Goal: Communication & Community: Answer question/provide support

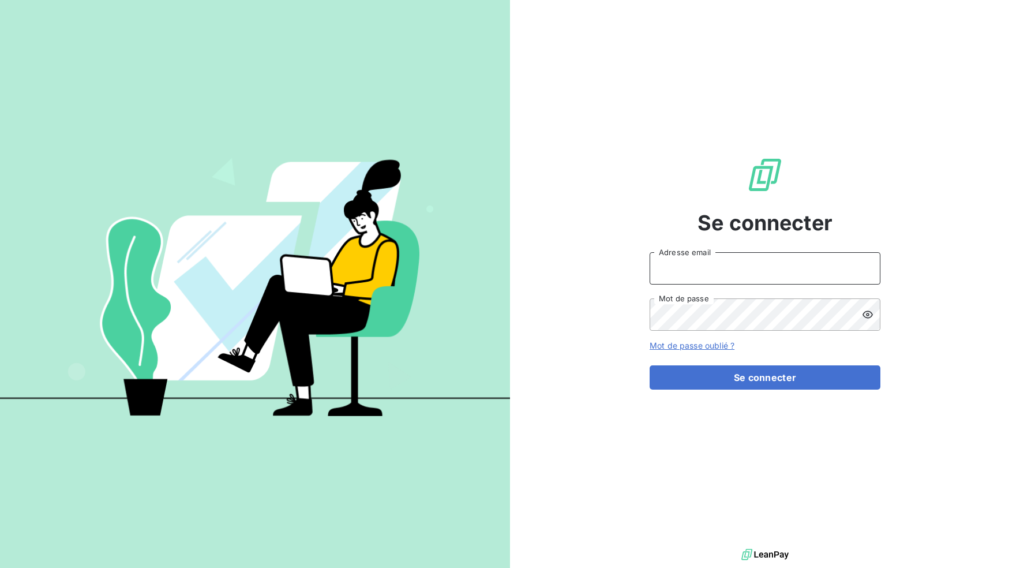
click at [667, 266] on input "Adresse email" at bounding box center [765, 268] width 231 height 32
type input "[EMAIL_ADDRESS][DOMAIN_NAME]"
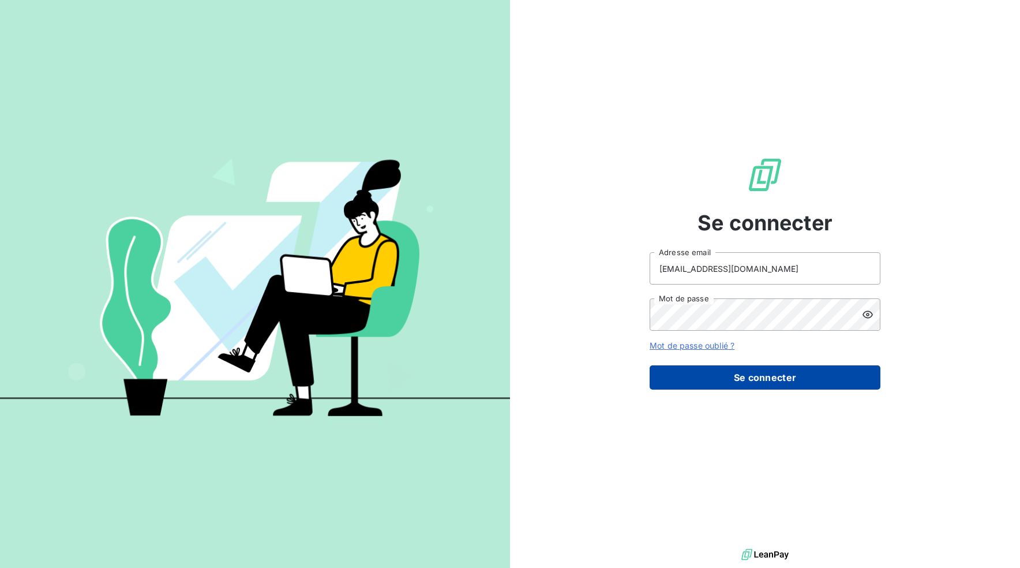
click at [760, 371] on button "Se connecter" at bounding box center [765, 377] width 231 height 24
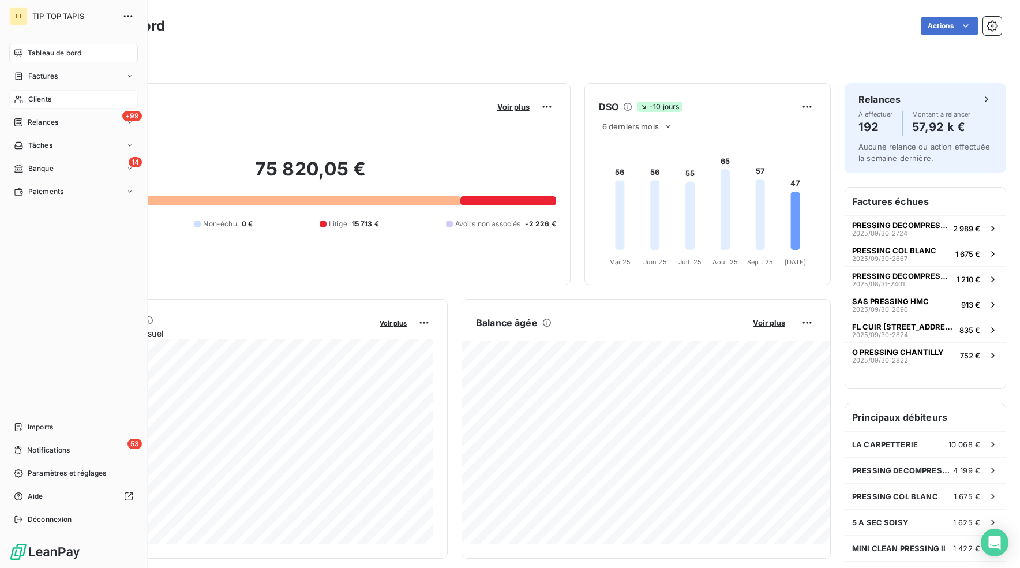
click at [36, 98] on span "Clients" at bounding box center [39, 99] width 23 height 10
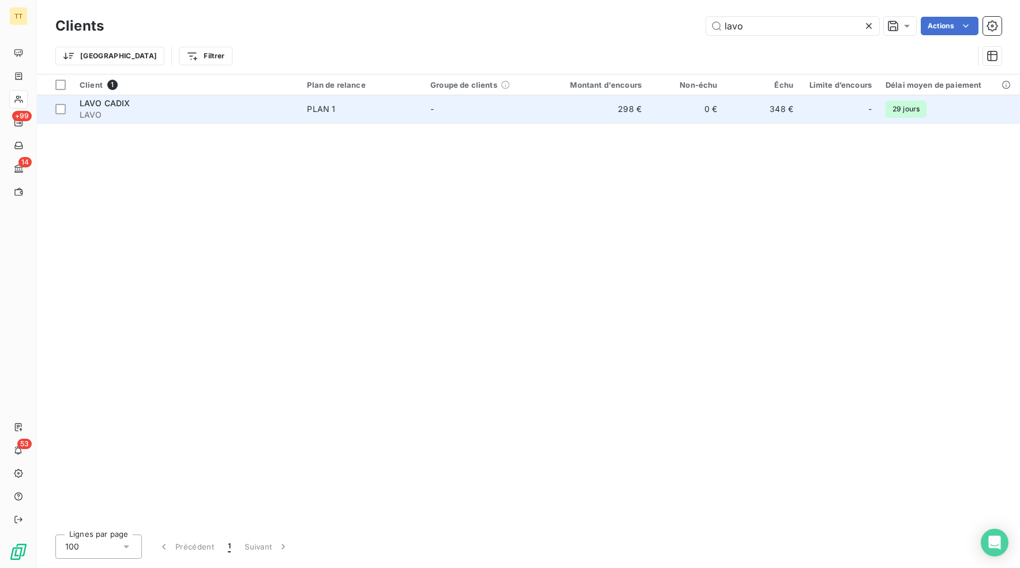
type input "lavo"
click at [628, 105] on td "298 €" at bounding box center [598, 109] width 102 height 28
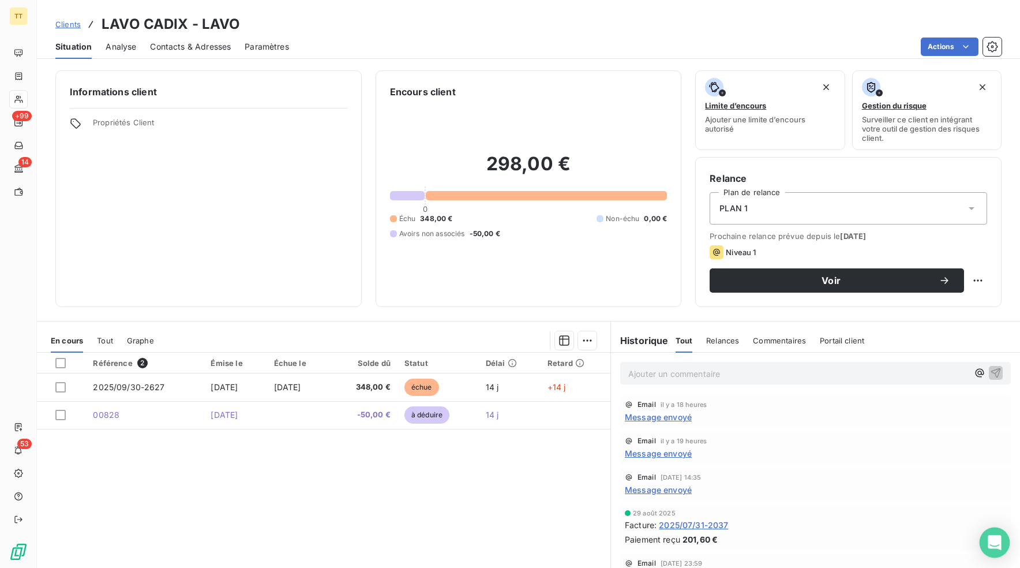
click at [1006, 543] on div "Open Intercom Messenger" at bounding box center [995, 542] width 31 height 31
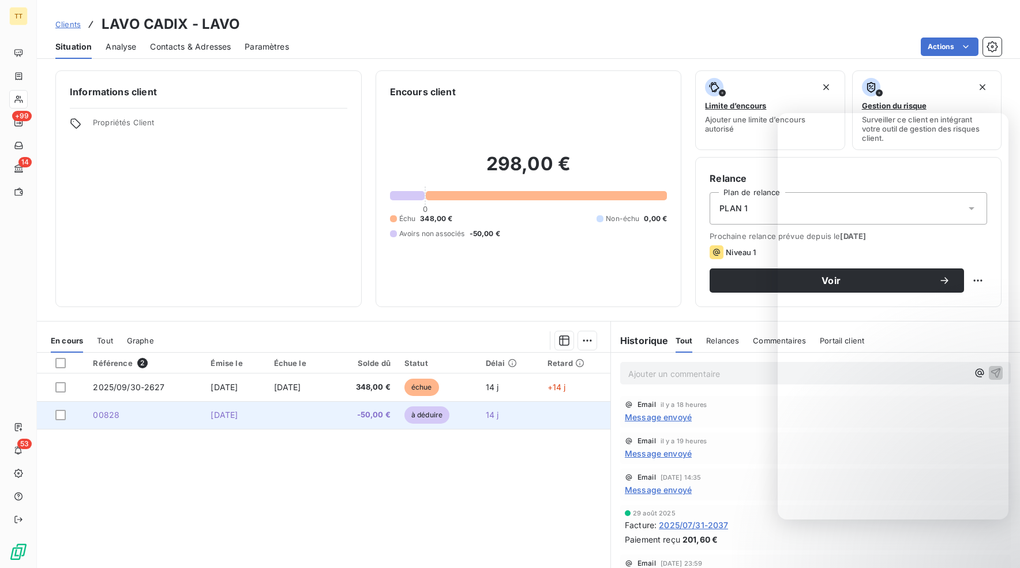
click at [204, 421] on td "[DATE]" at bounding box center [235, 415] width 63 height 28
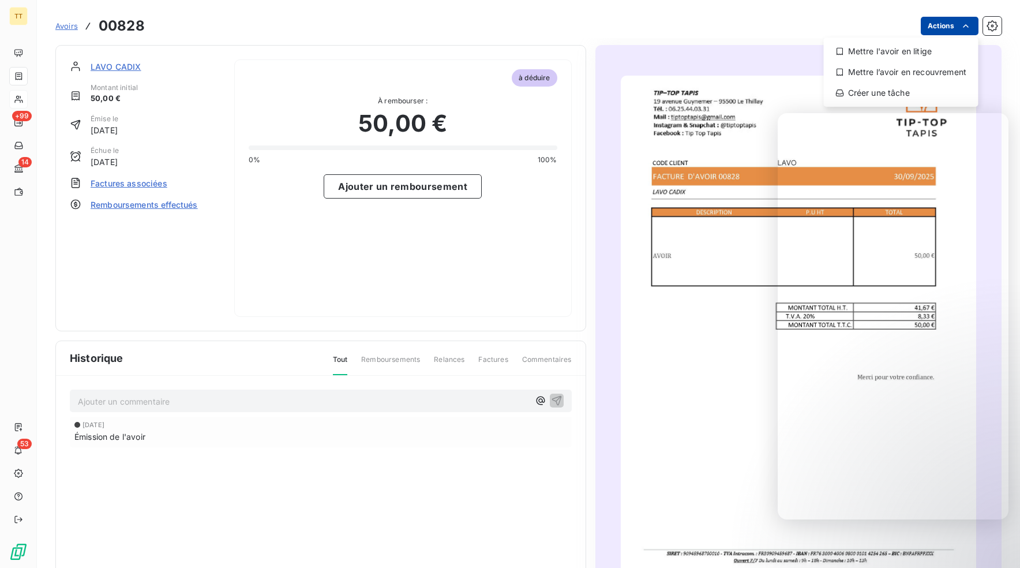
click at [957, 24] on html "TT +99 14 53 Avoirs 00828 Actions Mettre l'avoir en litige Mettre l’avoir en re…" at bounding box center [510, 284] width 1020 height 568
click at [980, 23] on html "TT +99 14 53 Avoirs 00828 Actions Mettre l'avoir en litige Mettre l’avoir en re…" at bounding box center [510, 284] width 1020 height 568
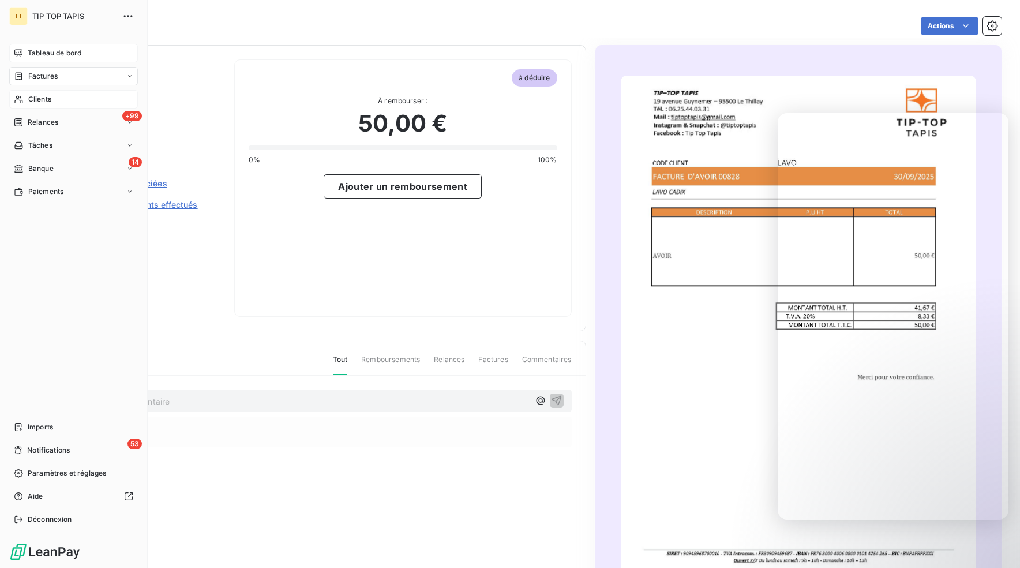
click at [42, 55] on span "Tableau de bord" at bounding box center [55, 53] width 54 height 10
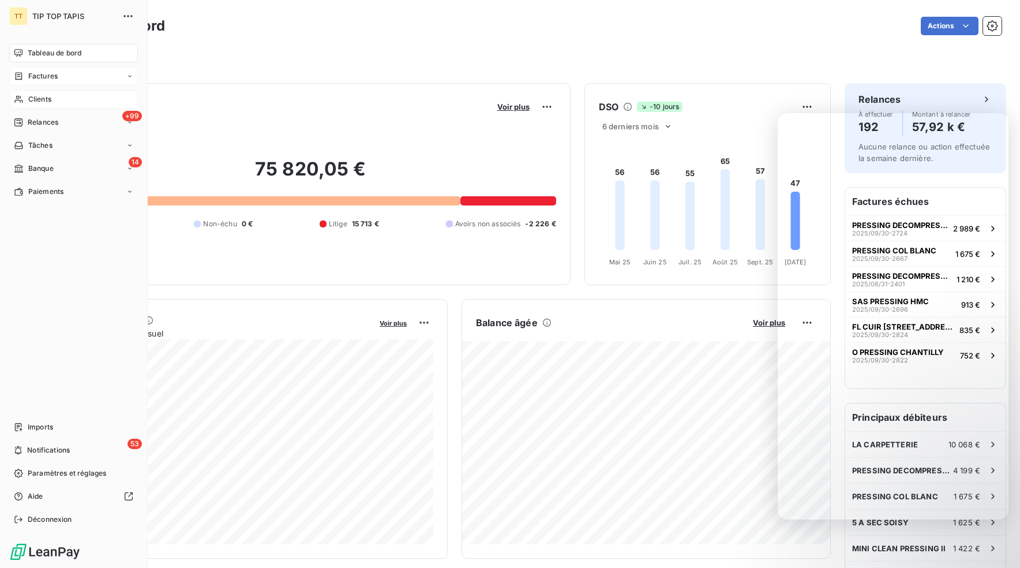
click at [24, 78] on div "Factures" at bounding box center [36, 76] width 44 height 10
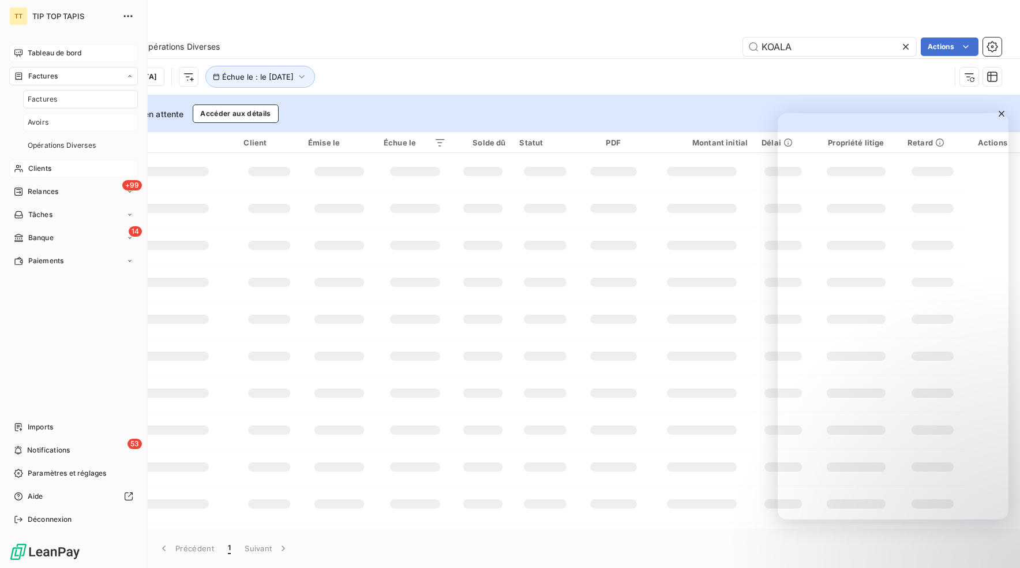
click at [40, 121] on span "Avoirs" at bounding box center [38, 122] width 21 height 10
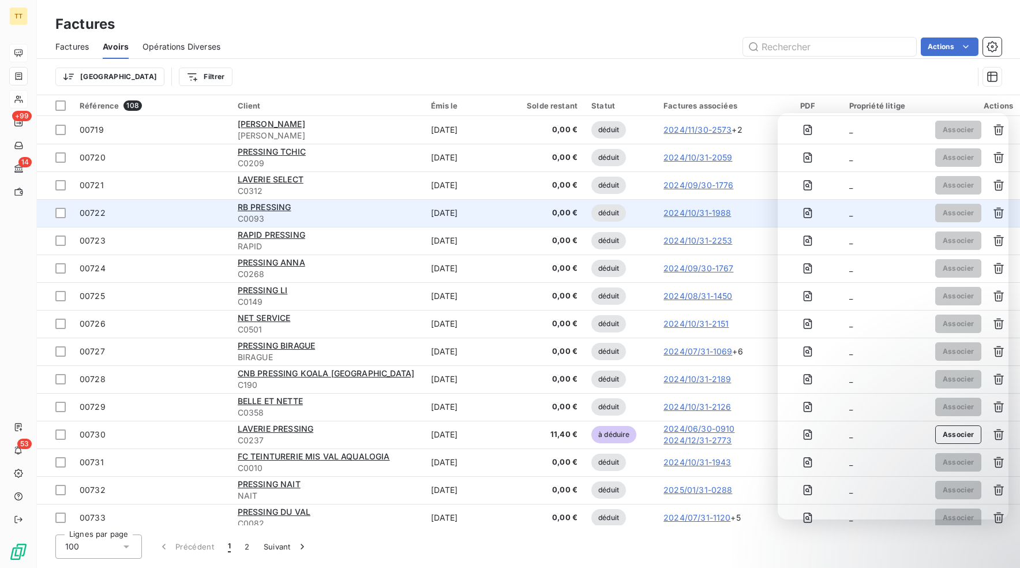
scroll to position [18, 0]
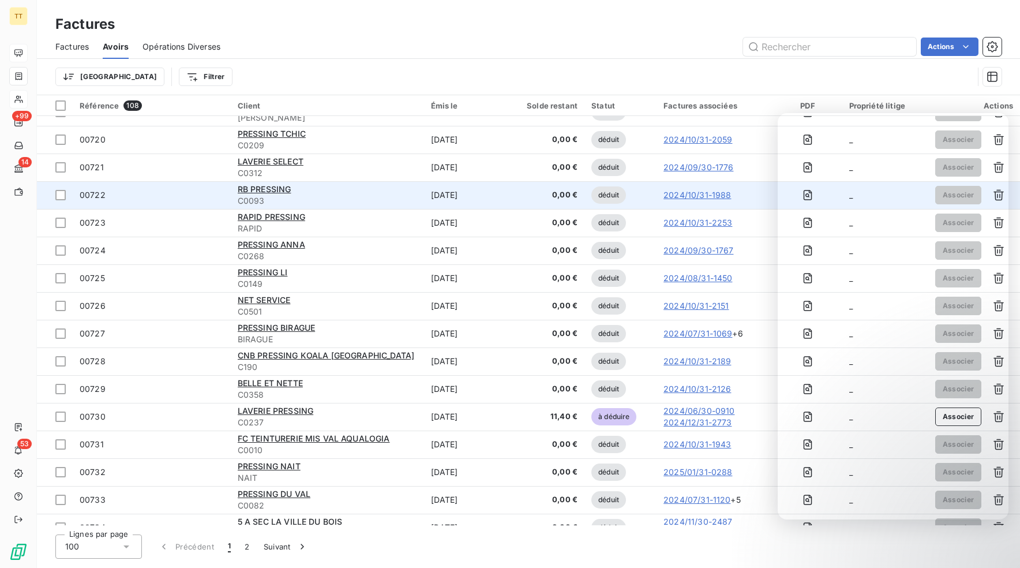
drag, startPoint x: 469, startPoint y: 208, endPoint x: 430, endPoint y: 201, distance: 39.7
click at [432, 201] on td "[DATE]" at bounding box center [465, 195] width 82 height 28
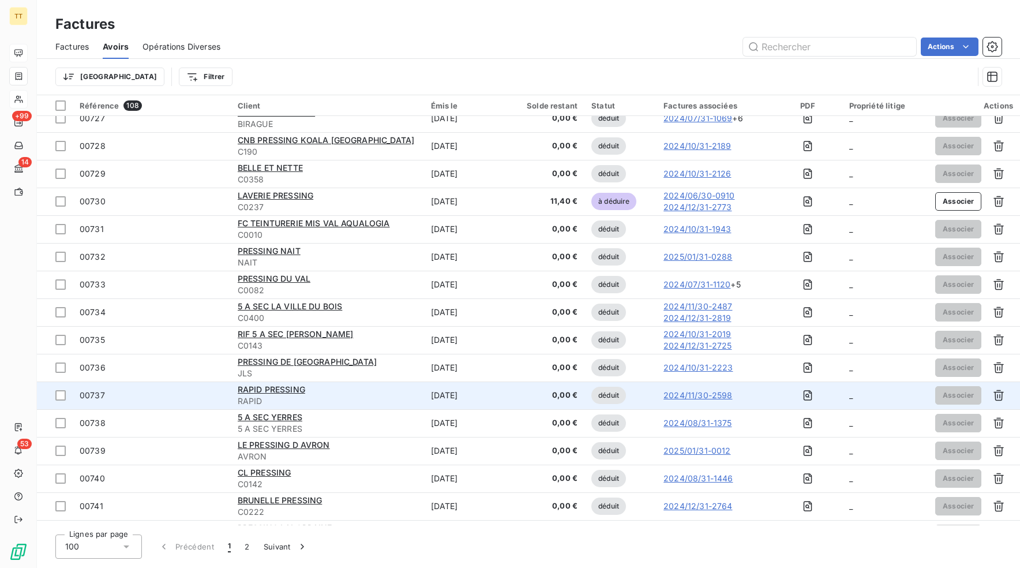
scroll to position [249, 0]
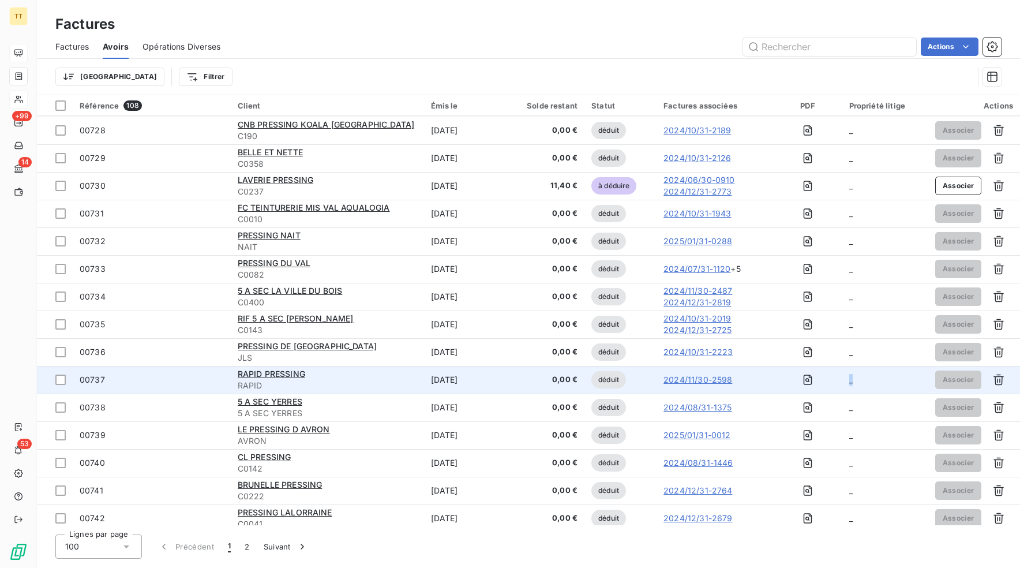
click at [855, 381] on td "_" at bounding box center [884, 380] width 85 height 28
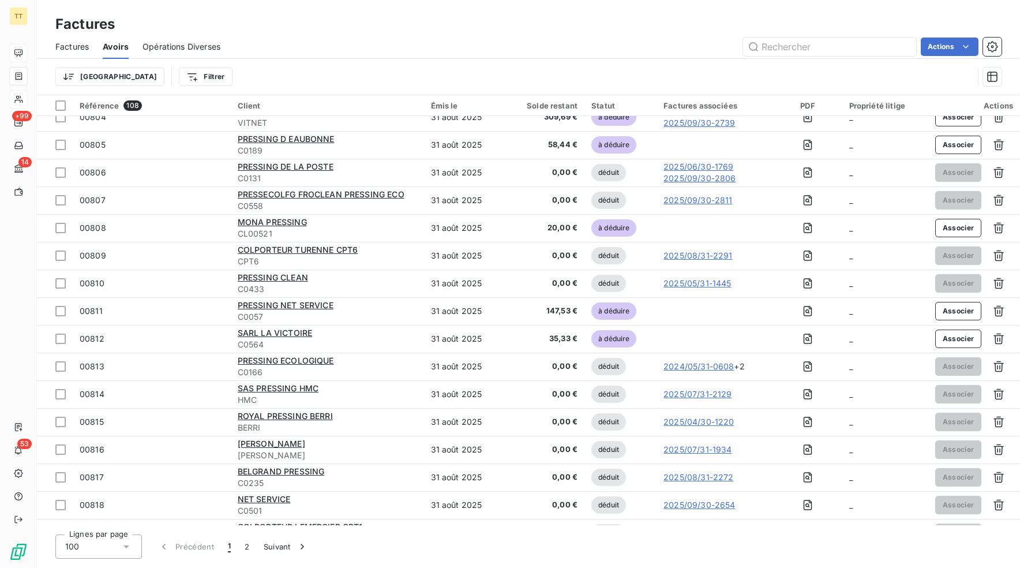
scroll to position [2361, 0]
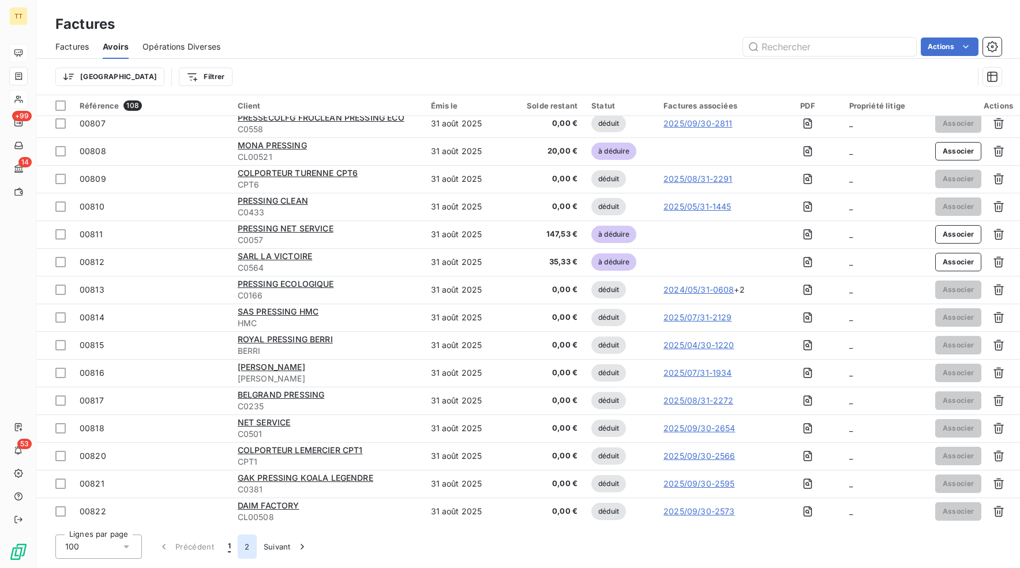
click at [244, 545] on button "2" at bounding box center [247, 546] width 18 height 24
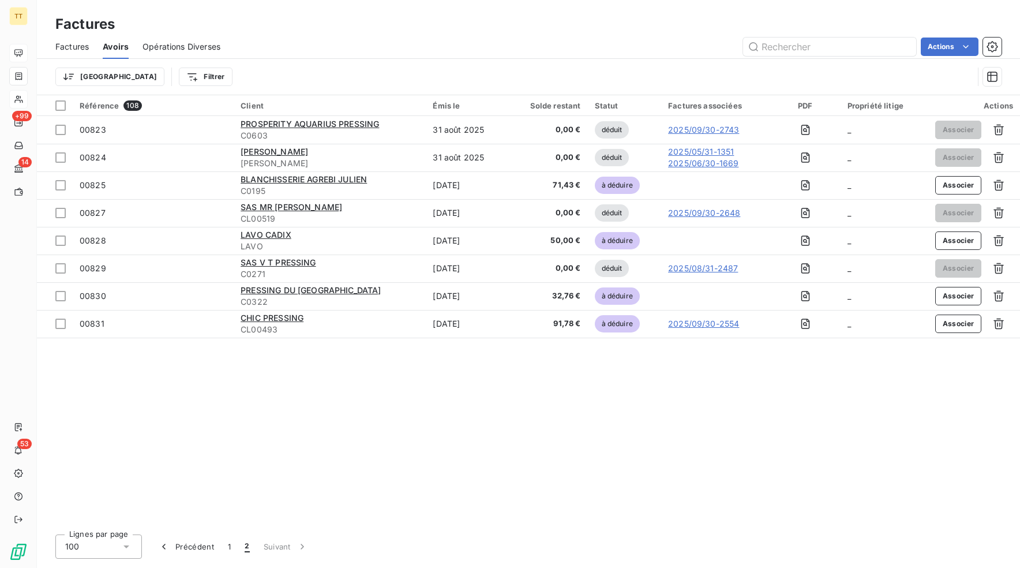
scroll to position [0, 0]
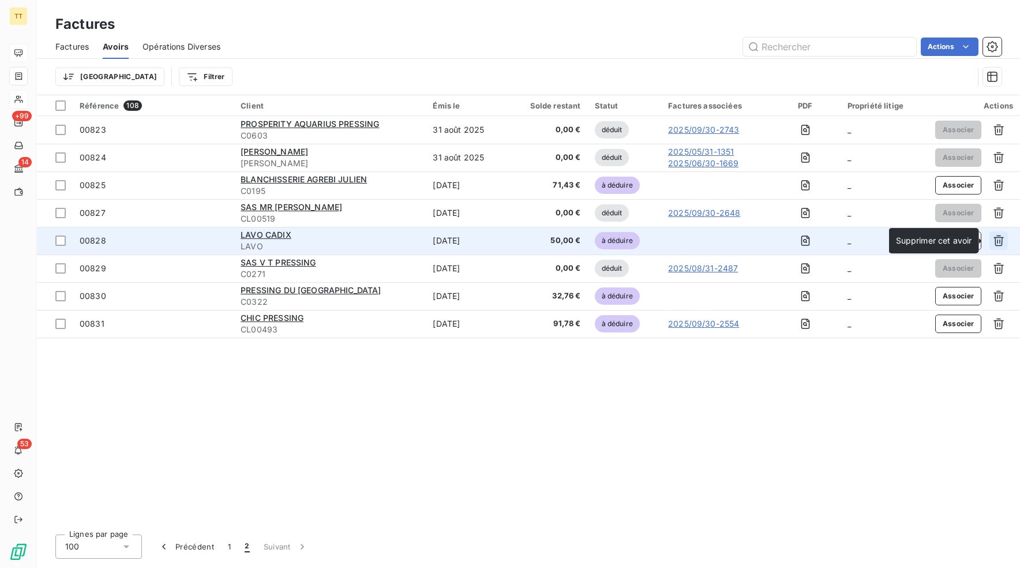
click at [996, 239] on icon "button" at bounding box center [999, 241] width 12 height 12
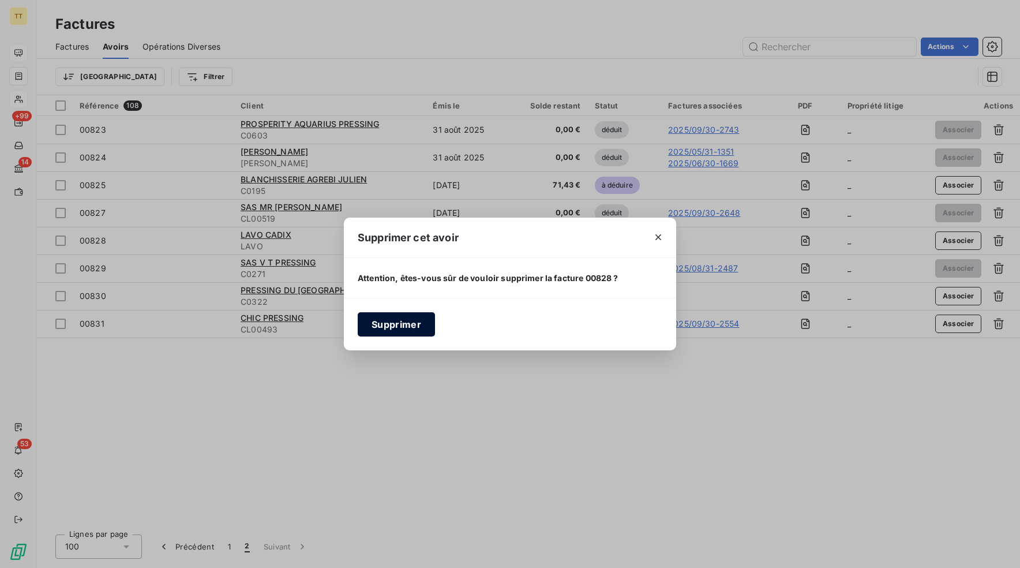
click at [384, 324] on button "Supprimer" at bounding box center [396, 324] width 77 height 24
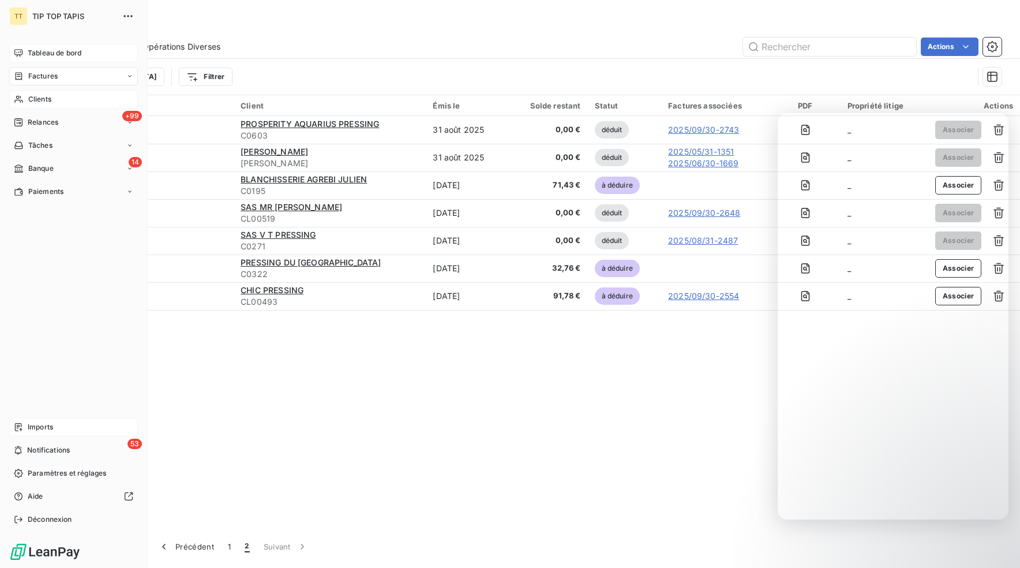
click at [35, 423] on span "Imports" at bounding box center [40, 427] width 25 height 10
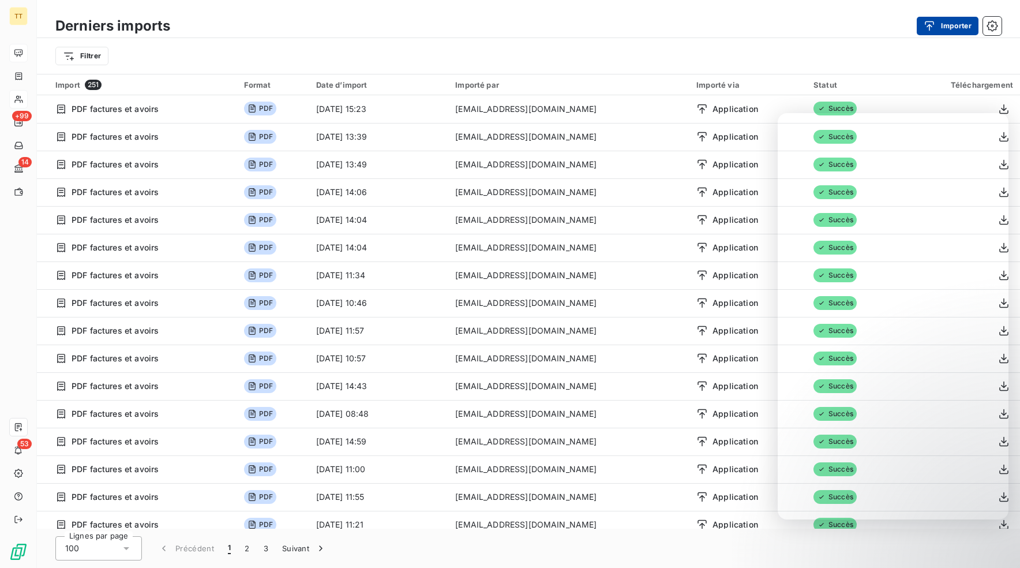
click at [934, 29] on icon "button" at bounding box center [930, 26] width 12 height 12
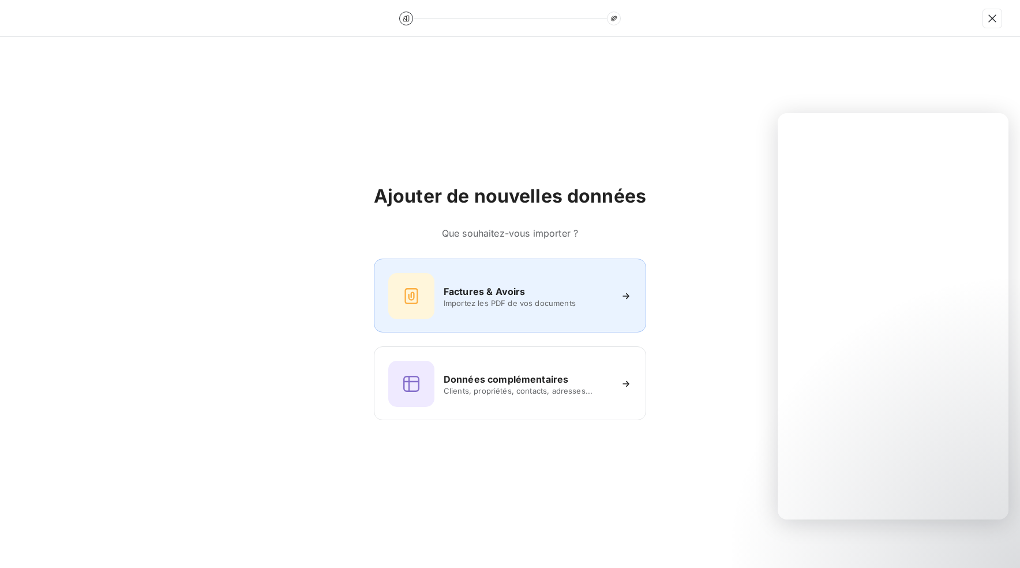
click at [562, 292] on div "Factures & Avoirs" at bounding box center [527, 291] width 167 height 14
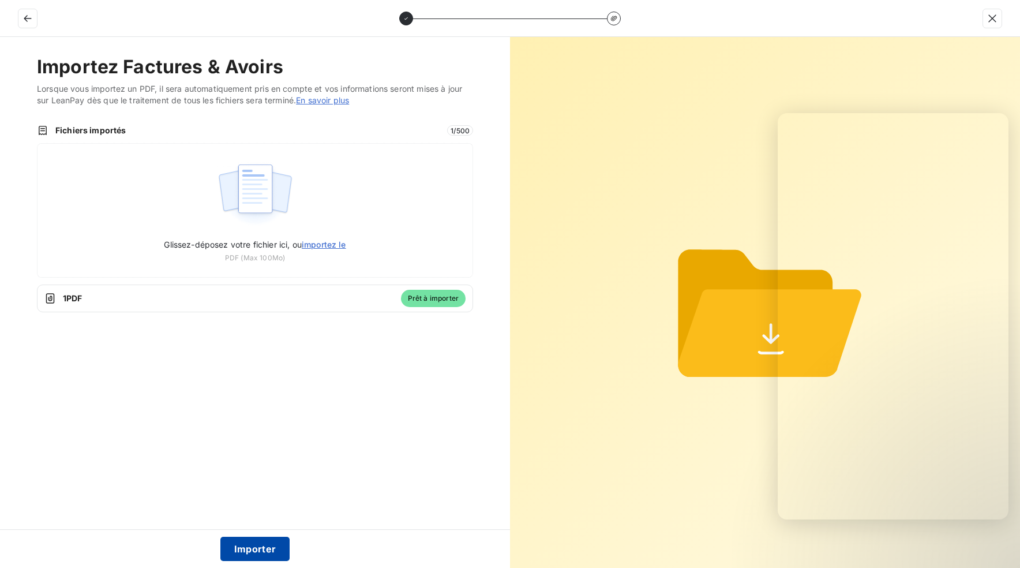
click at [257, 556] on button "Importer" at bounding box center [255, 549] width 70 height 24
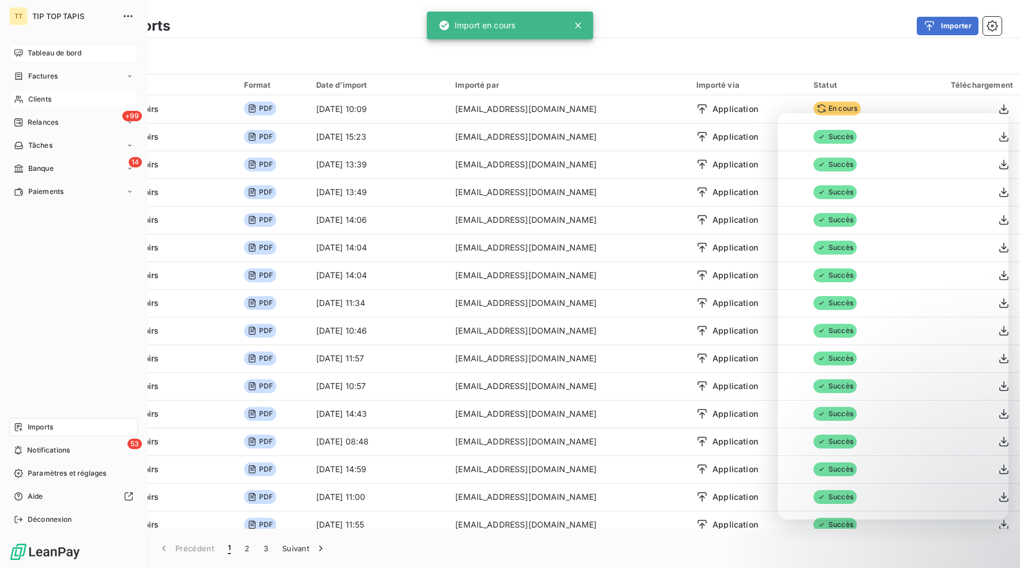
click at [29, 53] on span "Tableau de bord" at bounding box center [55, 53] width 54 height 10
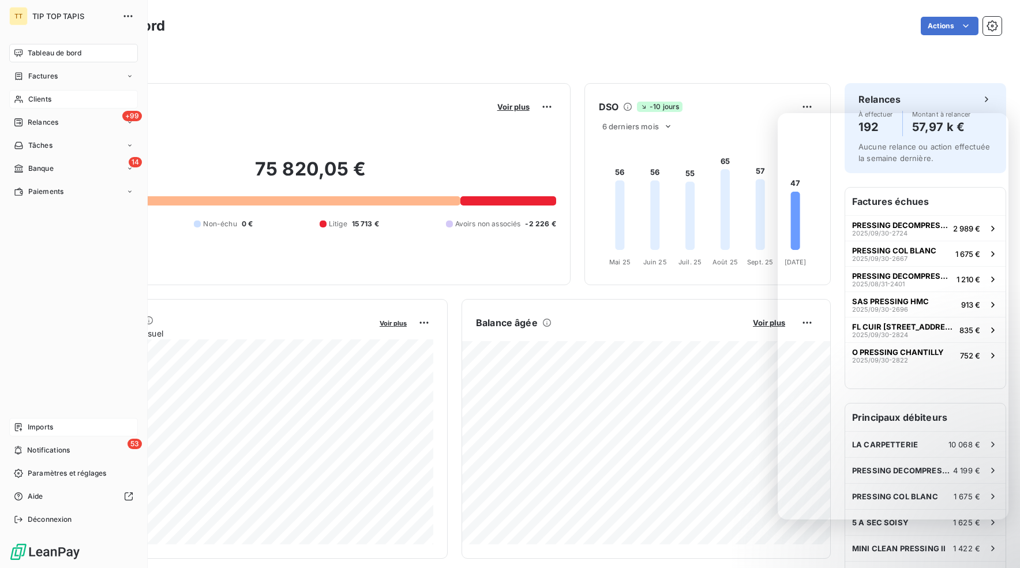
click at [39, 98] on span "Clients" at bounding box center [39, 99] width 23 height 10
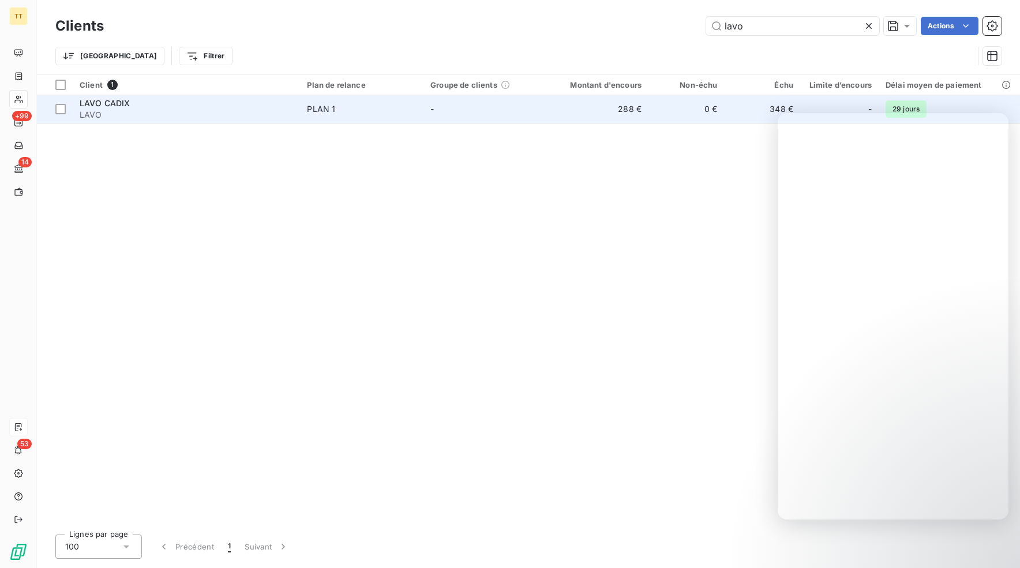
click at [640, 109] on td "288 €" at bounding box center [598, 109] width 102 height 28
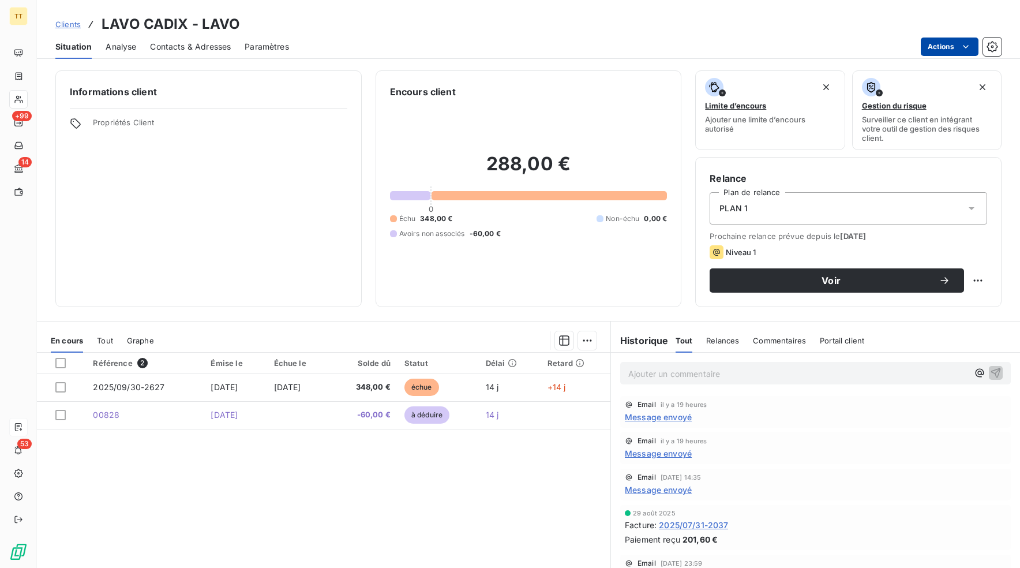
click at [949, 48] on html "TT +99 14 53 Clients LAVO CADIX - LAVO Situation Analyse Contacts & Adresses Pa…" at bounding box center [510, 284] width 1020 height 568
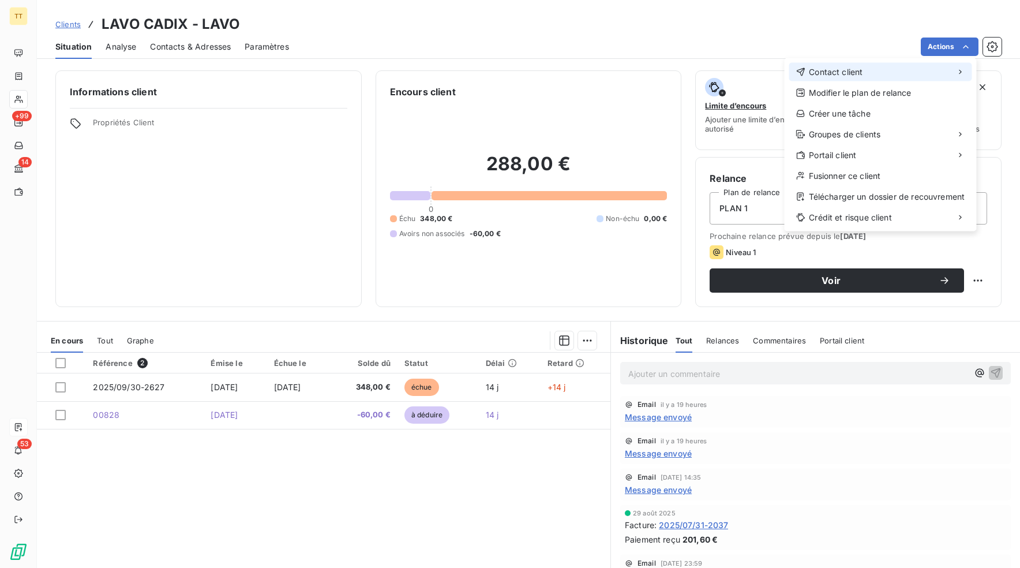
click at [910, 66] on div "Contact client" at bounding box center [880, 72] width 183 height 18
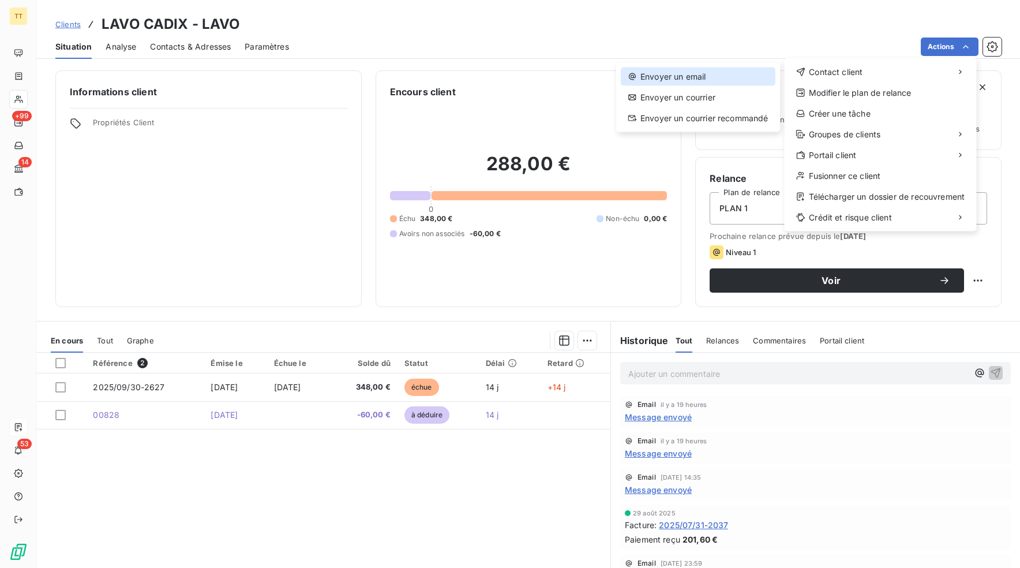
click at [759, 69] on div "Envoyer un email" at bounding box center [698, 77] width 155 height 18
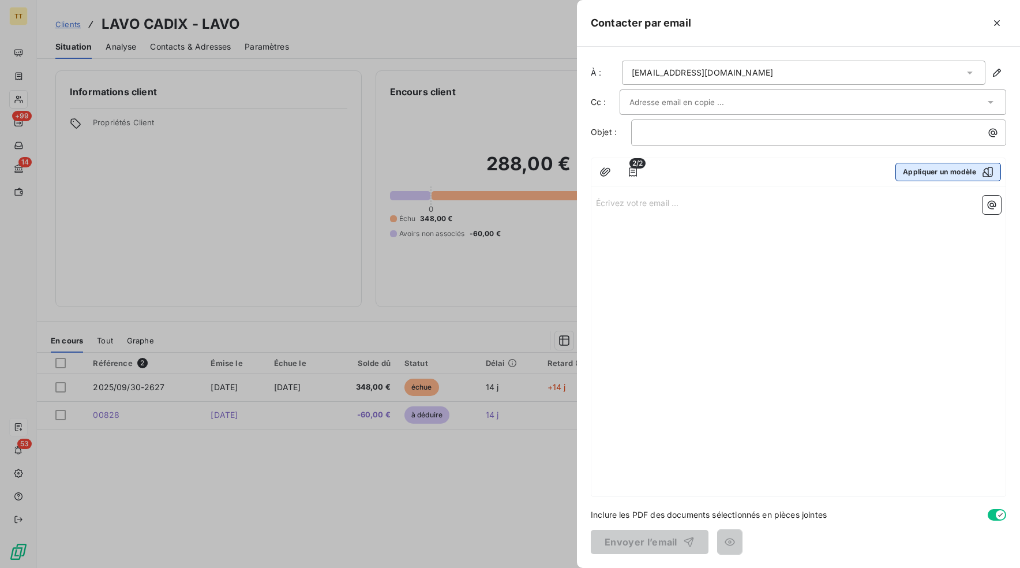
click at [949, 166] on button "Appliquer un modèle" at bounding box center [949, 172] width 106 height 18
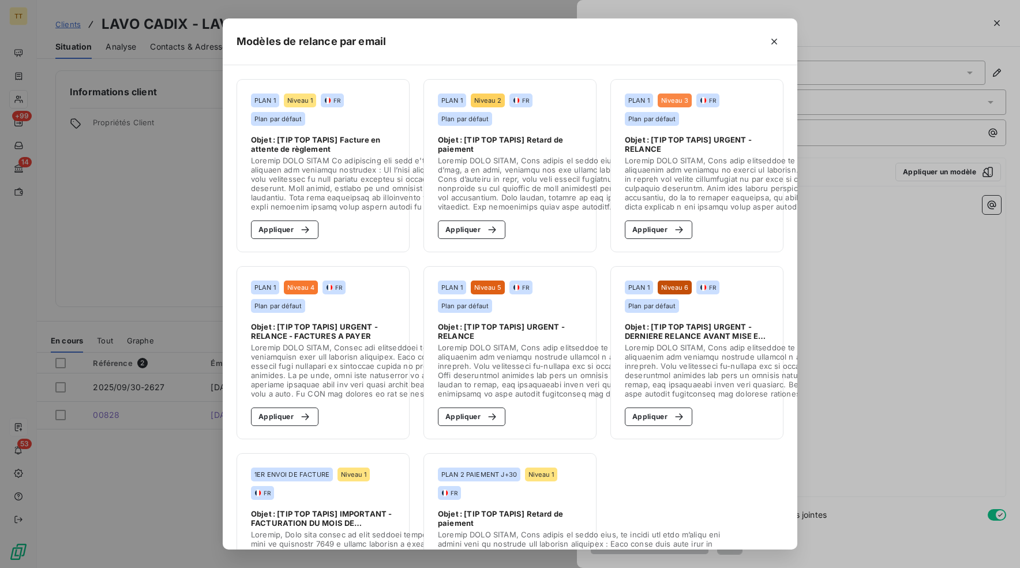
click at [292, 219] on section "PLAN 1 Niveau 1 FR Plan par défaut Objet : [TIP TOP TAPIS] Facture en attente d…" at bounding box center [323, 165] width 173 height 173
click at [291, 227] on button "Appliquer" at bounding box center [285, 229] width 68 height 18
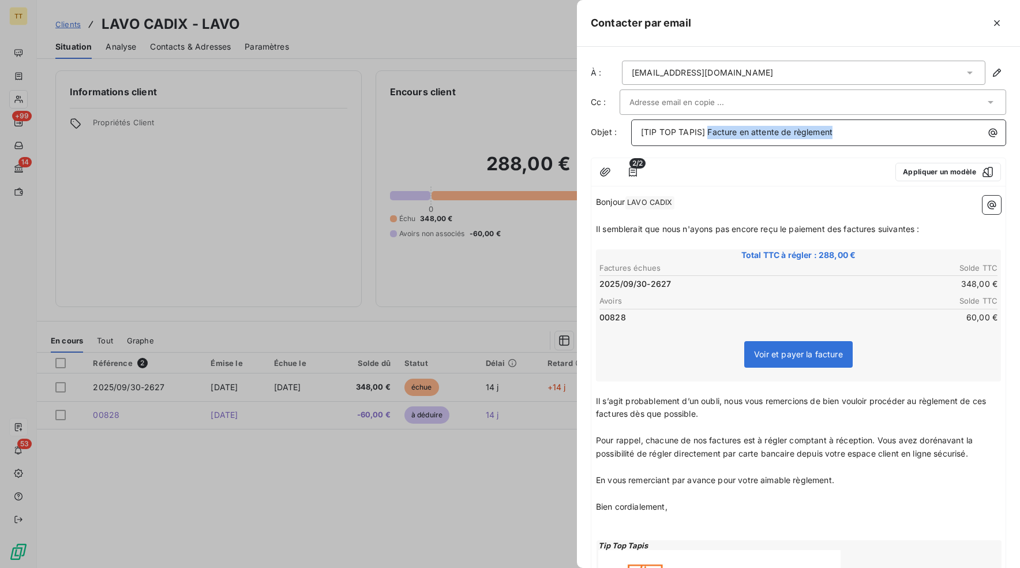
drag, startPoint x: 867, startPoint y: 131, endPoint x: 707, endPoint y: 137, distance: 159.4
click at [707, 137] on p "[TIP TOP TAPIS] Facture en attente de règlement" at bounding box center [821, 132] width 361 height 13
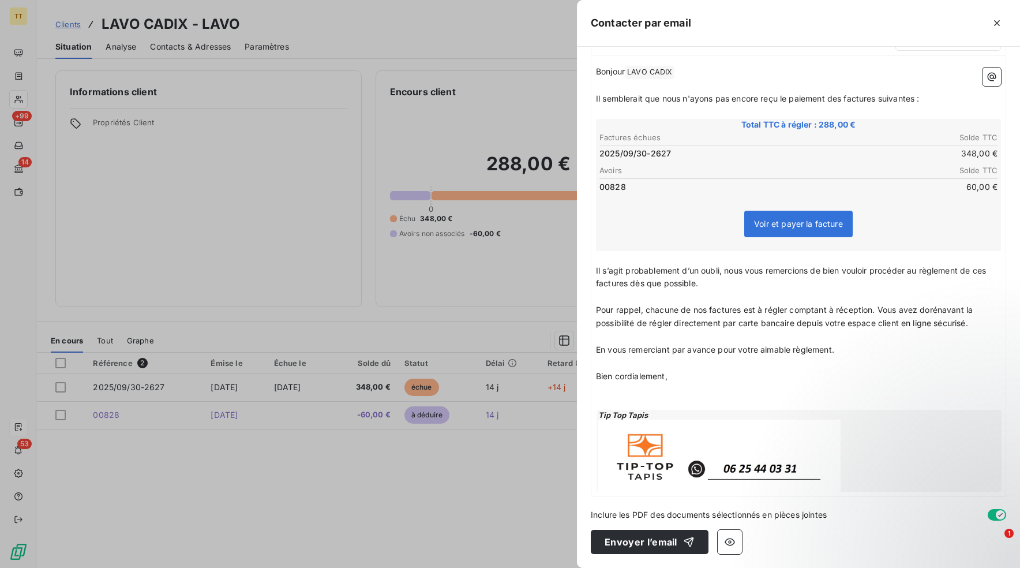
scroll to position [127, 0]
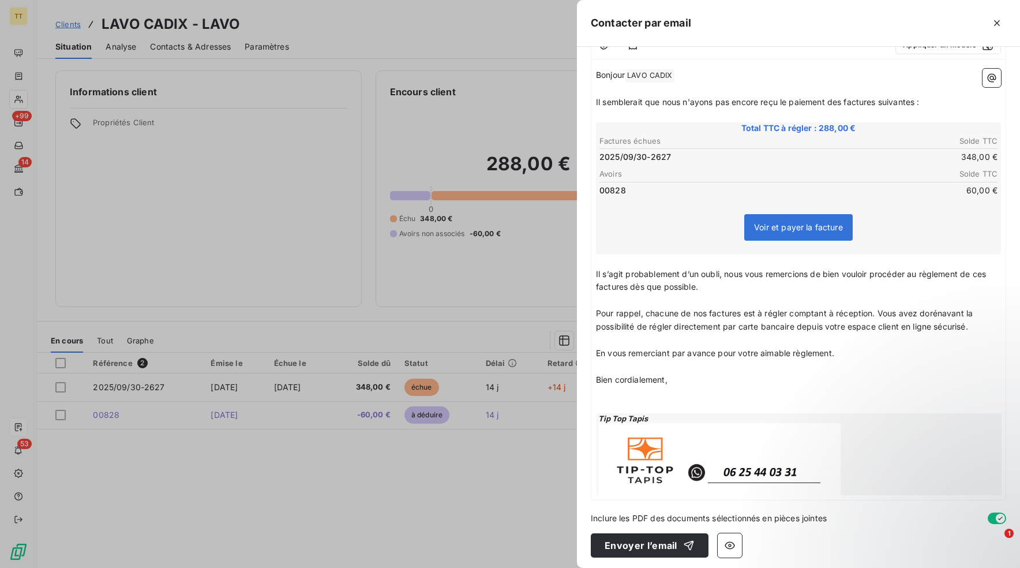
click at [681, 389] on p "﻿" at bounding box center [798, 392] width 405 height 13
drag, startPoint x: 986, startPoint y: 328, endPoint x: 584, endPoint y: 275, distance: 405.7
click at [584, 275] on div "À : [EMAIL_ADDRESS][DOMAIN_NAME] Cc : Objet : [TIP TOP TAPIS] Modification de v…" at bounding box center [798, 307] width 443 height 521
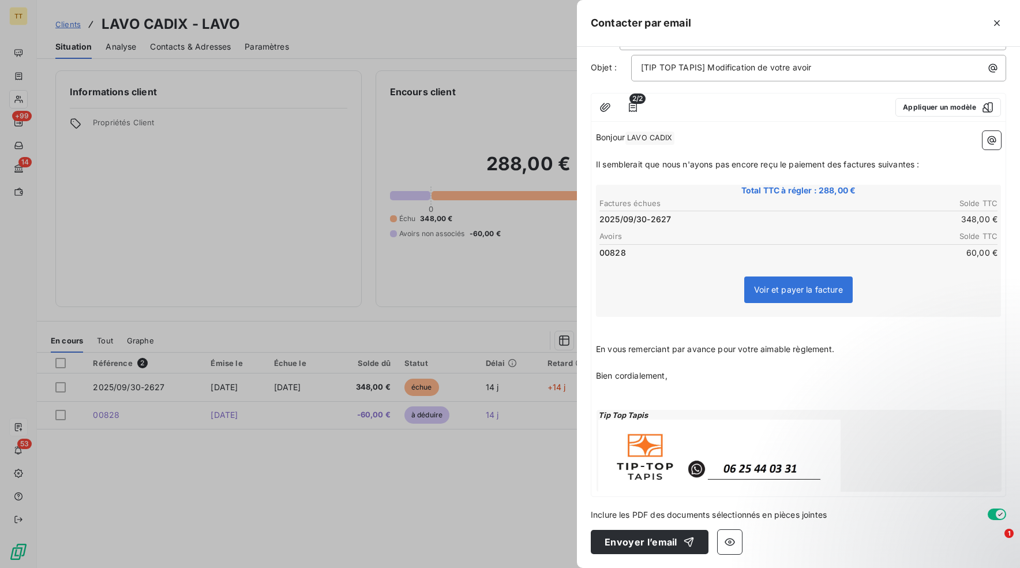
scroll to position [51, 0]
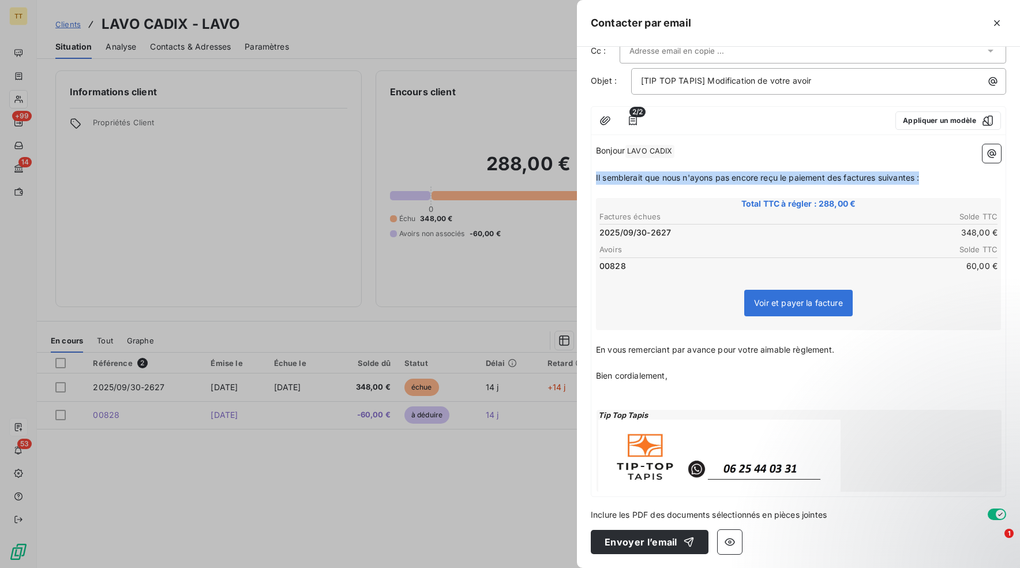
drag, startPoint x: 964, startPoint y: 179, endPoint x: 528, endPoint y: 175, distance: 436.2
click at [528, 567] on div "Contacter par email À : [EMAIL_ADDRESS][DOMAIN_NAME] Cc : Objet : [TIP TOP TAPI…" at bounding box center [510, 568] width 1020 height 0
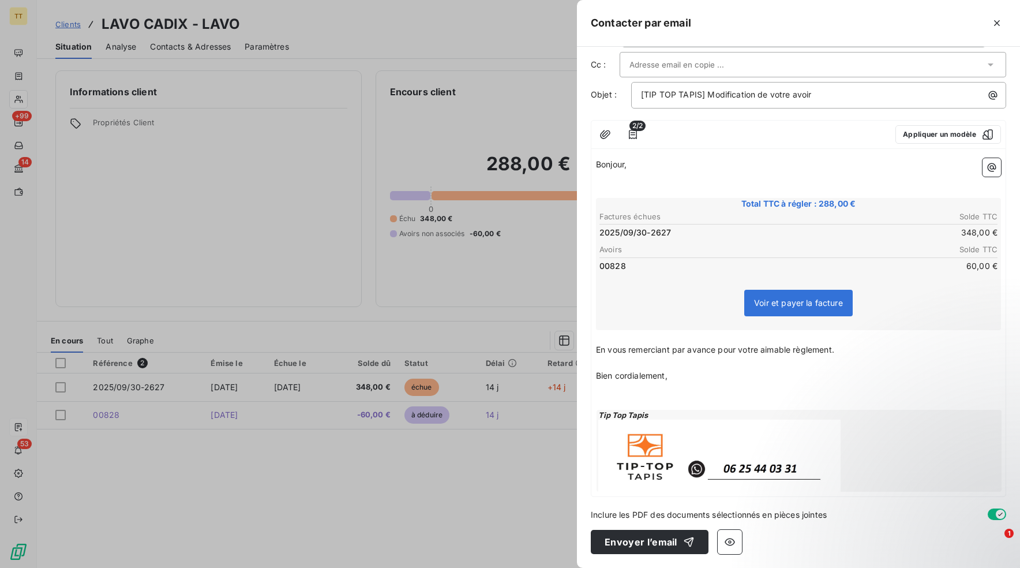
scroll to position [51, 0]
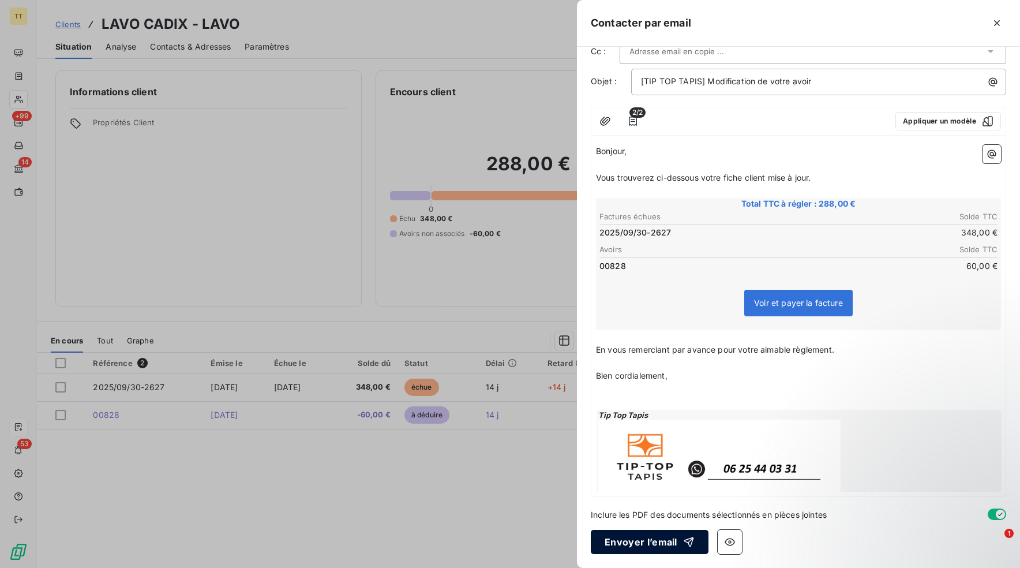
click at [630, 549] on button "Envoyer l’email" at bounding box center [650, 542] width 118 height 24
